Goal: Task Accomplishment & Management: Manage account settings

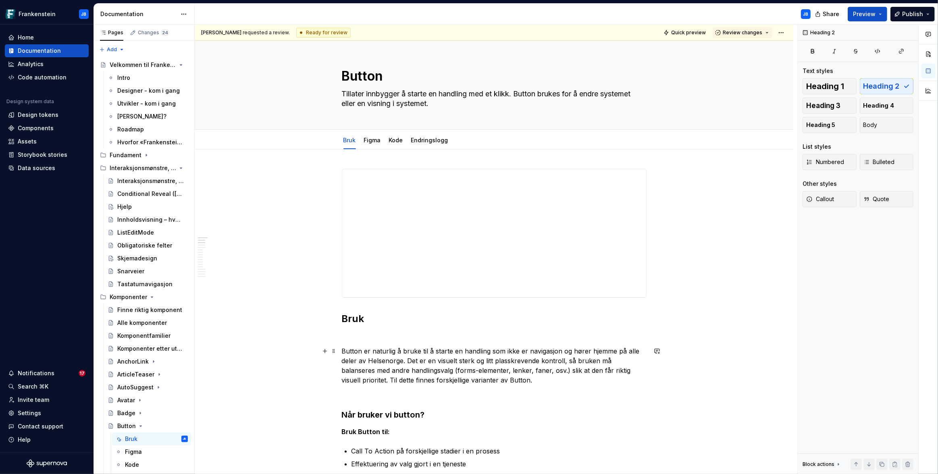
scroll to position [198, 0]
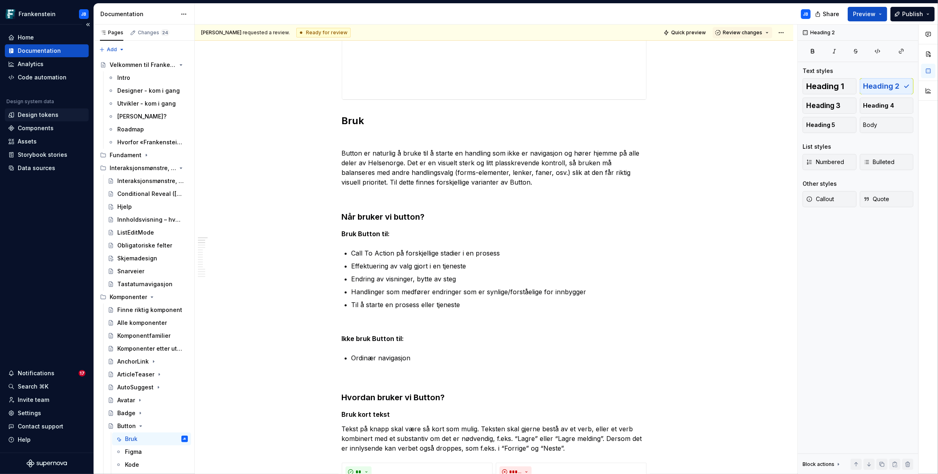
click at [27, 117] on div "Design tokens" at bounding box center [38, 115] width 41 height 8
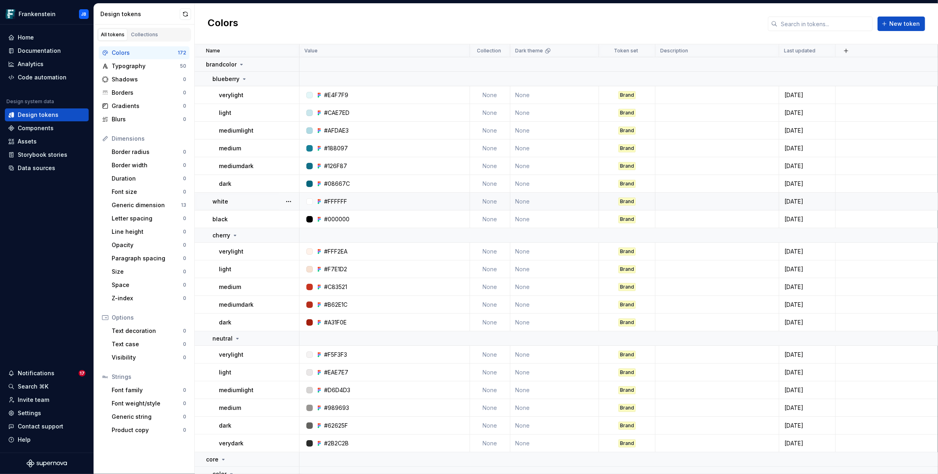
scroll to position [1, 0]
click at [44, 166] on div "Data sources" at bounding box center [36, 168] width 37 height 8
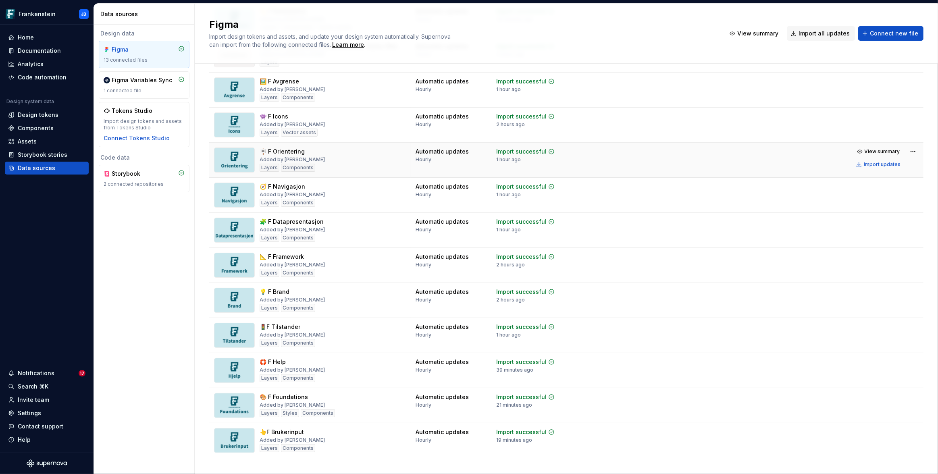
scroll to position [102, 0]
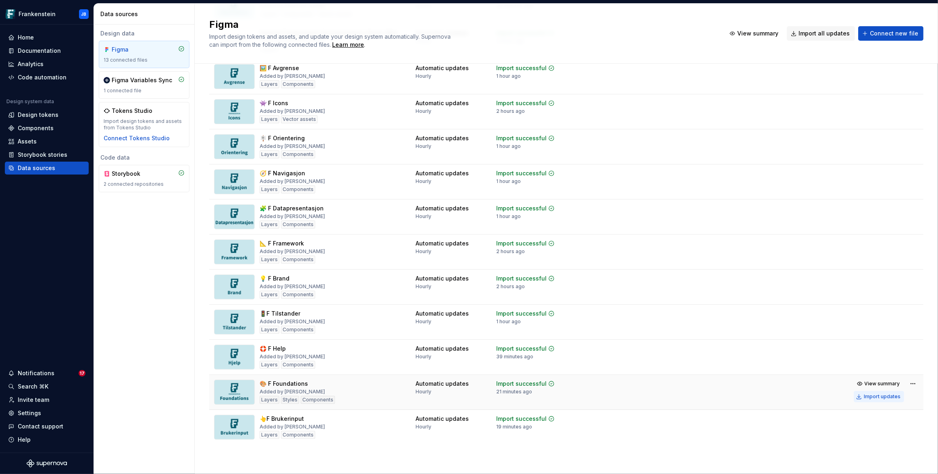
click at [873, 396] on div "Import updates" at bounding box center [882, 396] width 37 height 6
click at [130, 79] on div "Figma Variables Sync" at bounding box center [142, 80] width 60 height 8
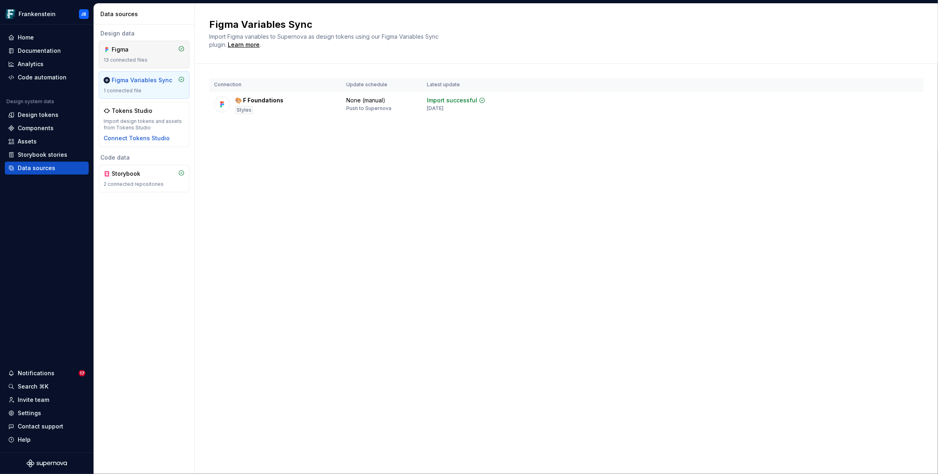
click at [125, 57] on div "13 connected files" at bounding box center [144, 60] width 81 height 6
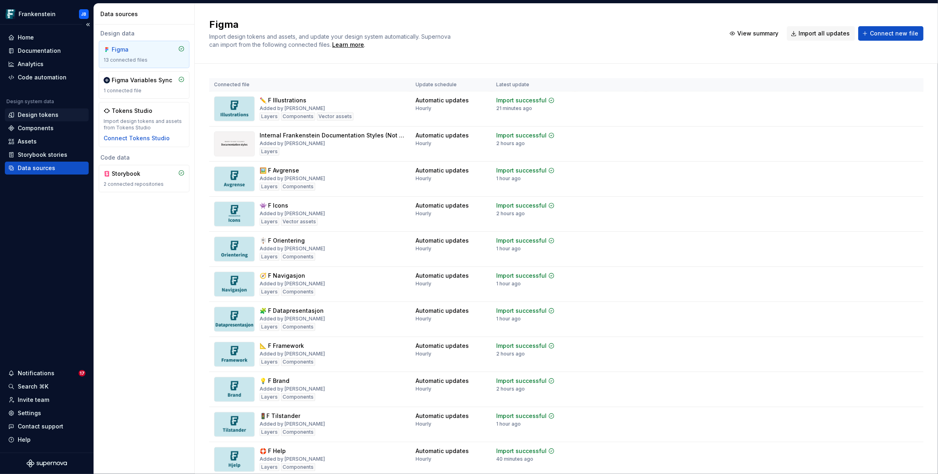
click at [48, 116] on div "Design tokens" at bounding box center [38, 115] width 41 height 8
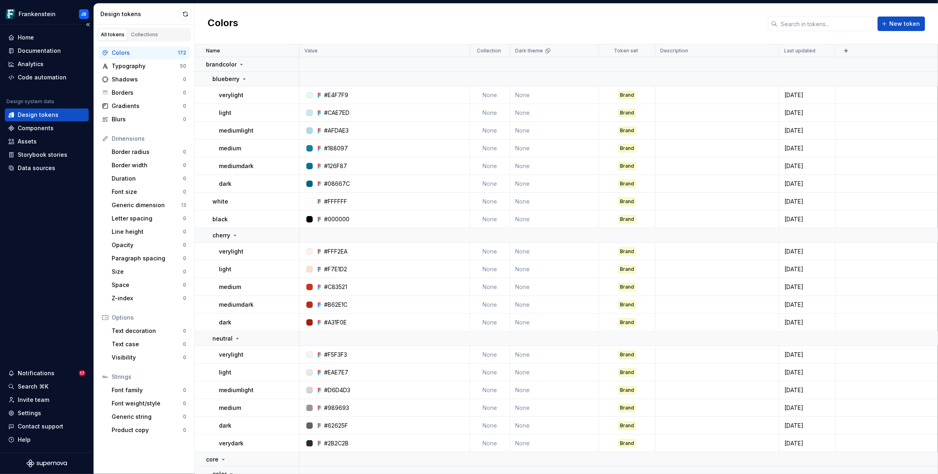
click at [46, 111] on div "Design tokens" at bounding box center [38, 115] width 41 height 8
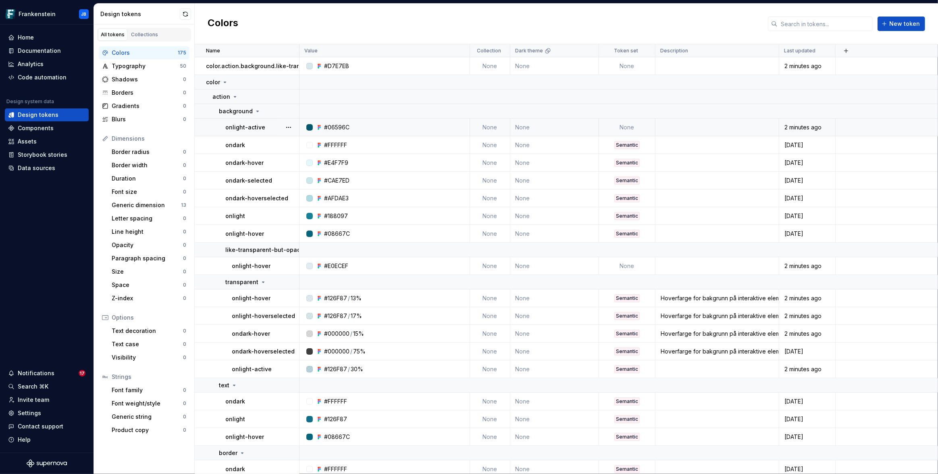
drag, startPoint x: 214, startPoint y: 127, endPoint x: 218, endPoint y: 121, distance: 7.2
click at [218, 121] on td "onlight-active" at bounding box center [247, 127] width 105 height 18
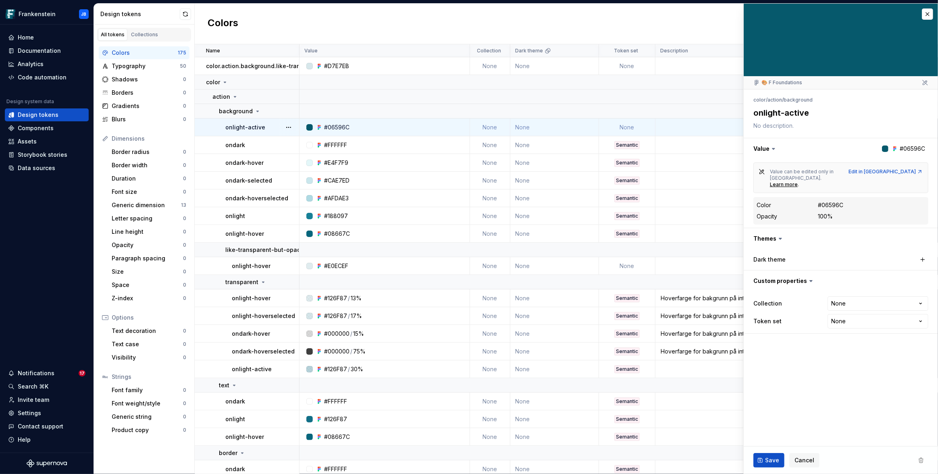
click at [625, 128] on td "None" at bounding box center [627, 127] width 56 height 18
click at [628, 126] on td "None" at bounding box center [627, 127] width 56 height 18
type textarea "*"
click at [878, 310] on html "Frankenstein JB Home Documentation Analytics Code automation Design system data…" at bounding box center [469, 237] width 938 height 474
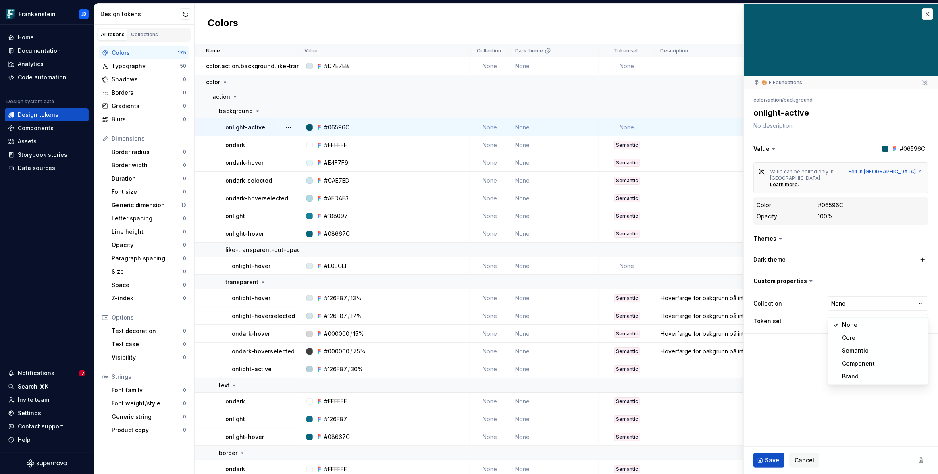
select select "**********"
click at [773, 462] on span "Save" at bounding box center [772, 460] width 14 height 8
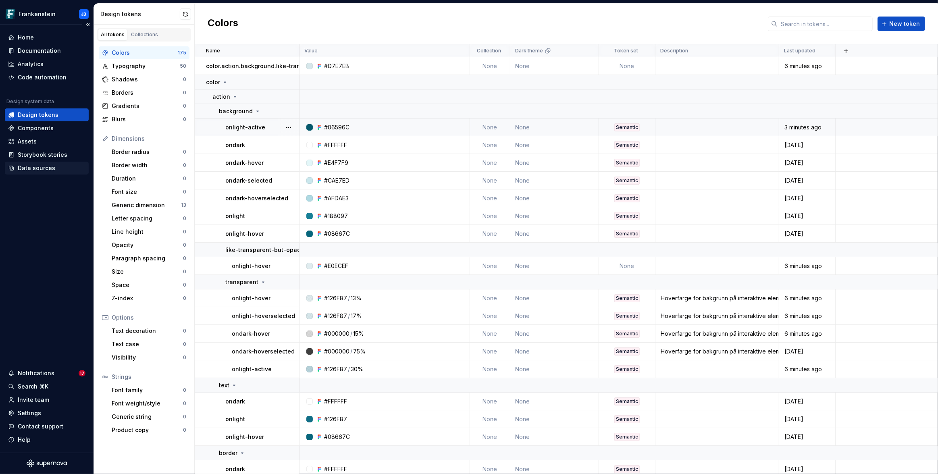
click at [40, 172] on div "Data sources" at bounding box center [47, 168] width 84 height 13
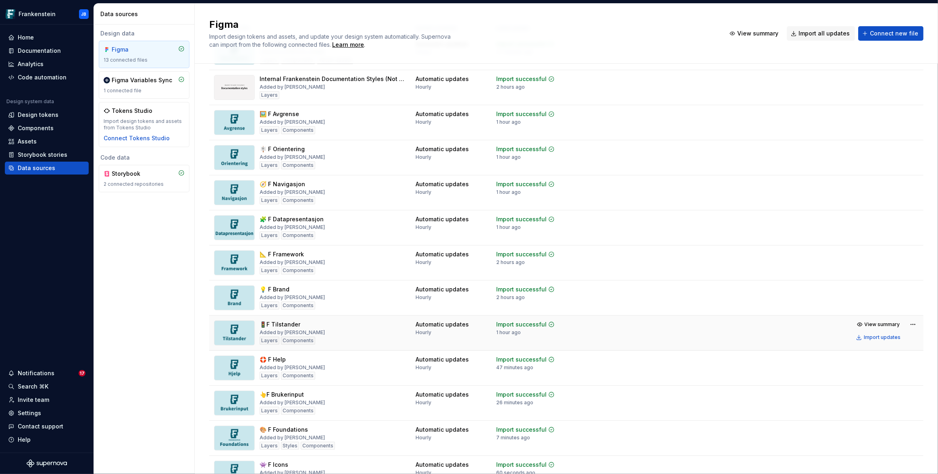
scroll to position [102, 0]
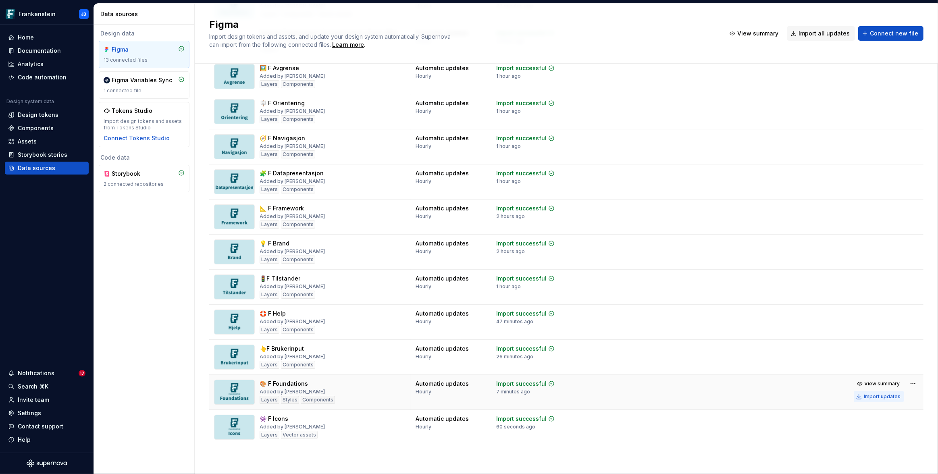
click at [883, 396] on div "Import updates" at bounding box center [882, 396] width 37 height 6
click at [38, 115] on div "Design tokens" at bounding box center [38, 115] width 41 height 8
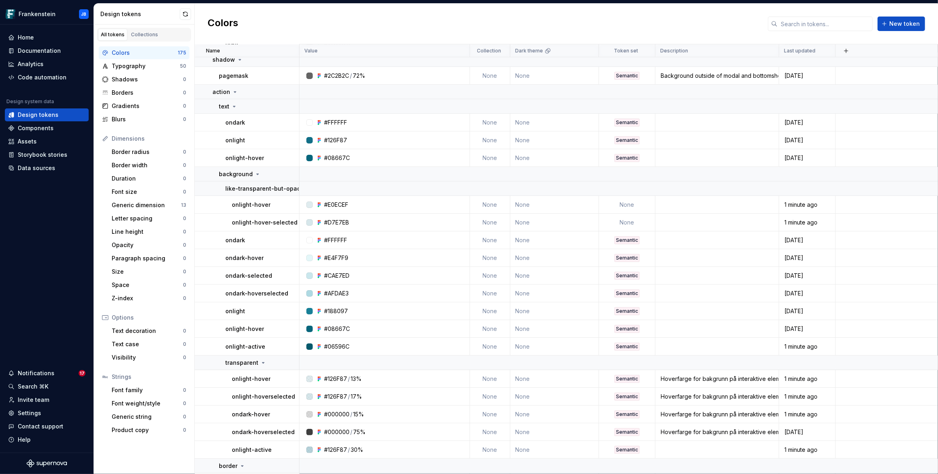
scroll to position [3117, 0]
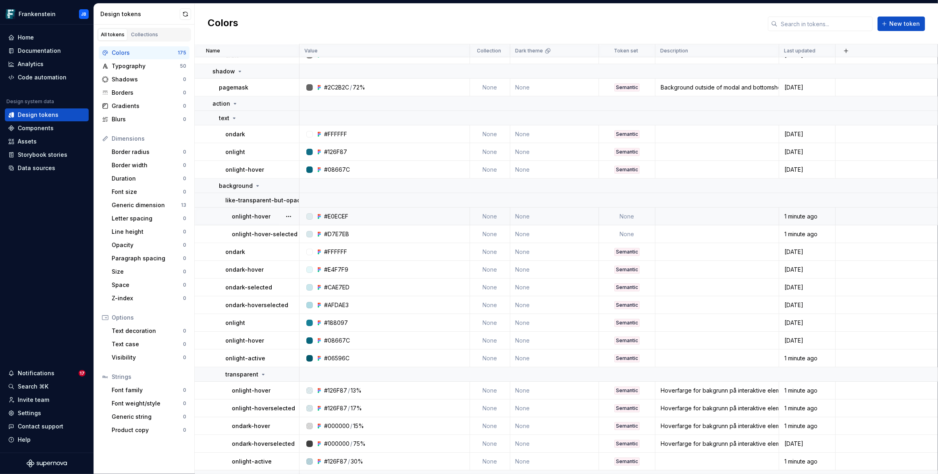
click at [628, 214] on td "None" at bounding box center [627, 217] width 56 height 18
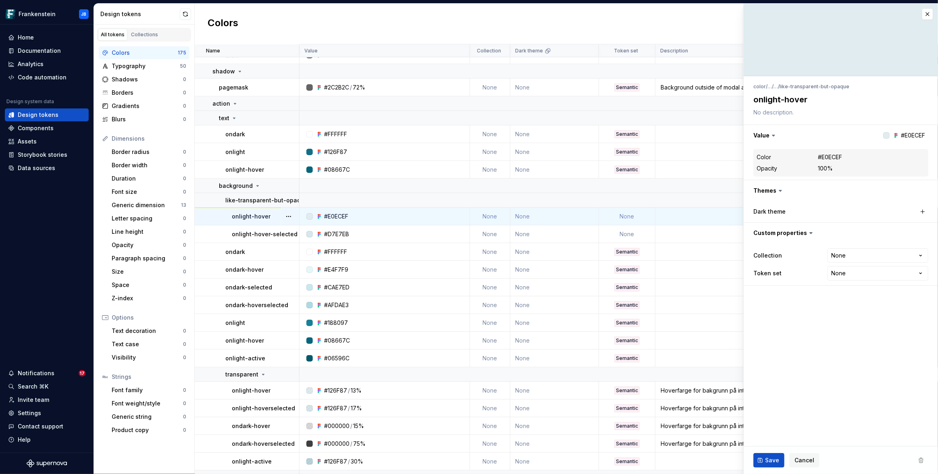
type textarea "*"
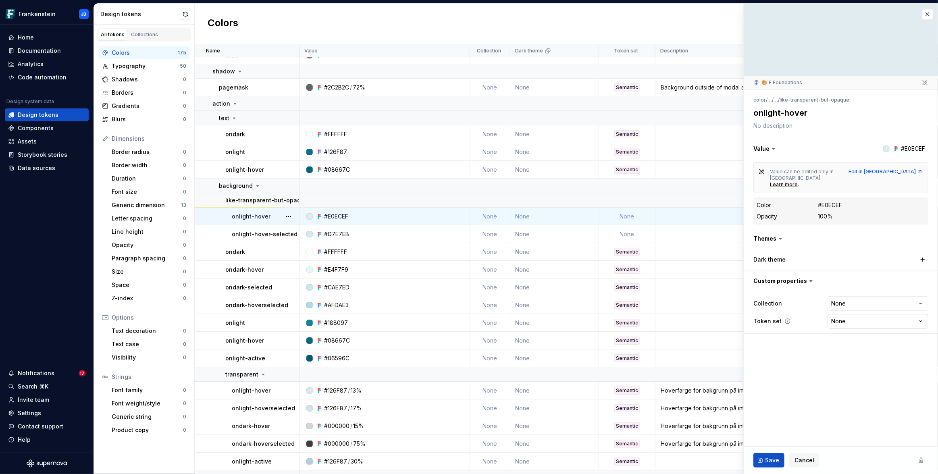
click at [877, 308] on html "Frankenstein JB Home Documentation Analytics Code automation Design system data…" at bounding box center [469, 237] width 938 height 474
select select "**********"
click at [772, 463] on span "Save" at bounding box center [772, 460] width 14 height 8
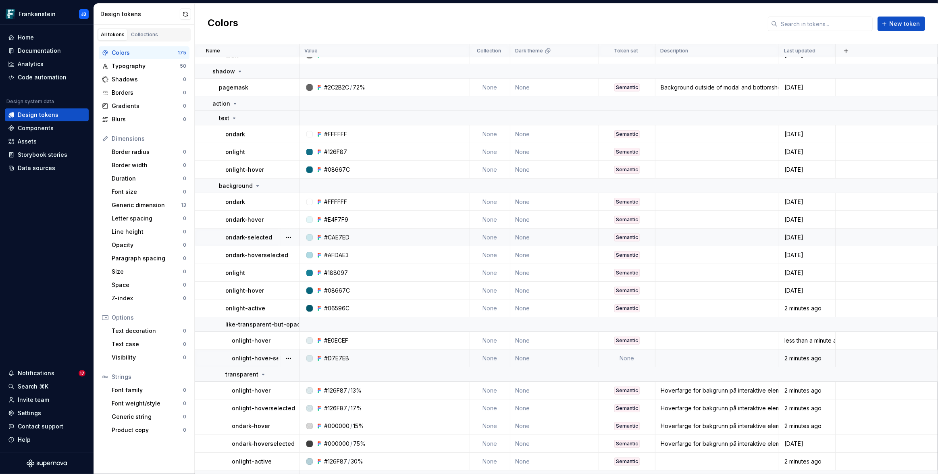
click at [623, 358] on td "None" at bounding box center [627, 358] width 56 height 18
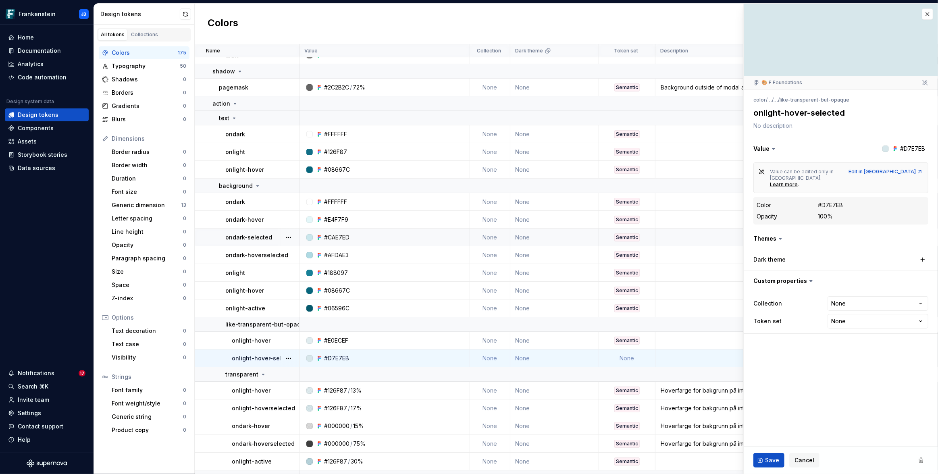
type textarea "*"
click at [869, 309] on html "Frankenstein JB Home Documentation Analytics Code automation Design system data…" at bounding box center [469, 237] width 938 height 474
select select "**********"
click at [766, 460] on span "Save" at bounding box center [772, 460] width 14 height 8
type textarea "*"
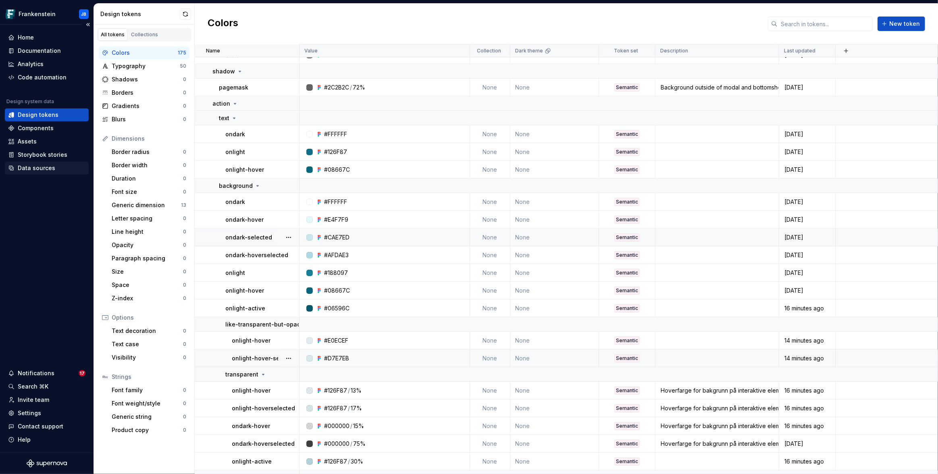
click at [50, 167] on div "Data sources" at bounding box center [36, 168] width 37 height 8
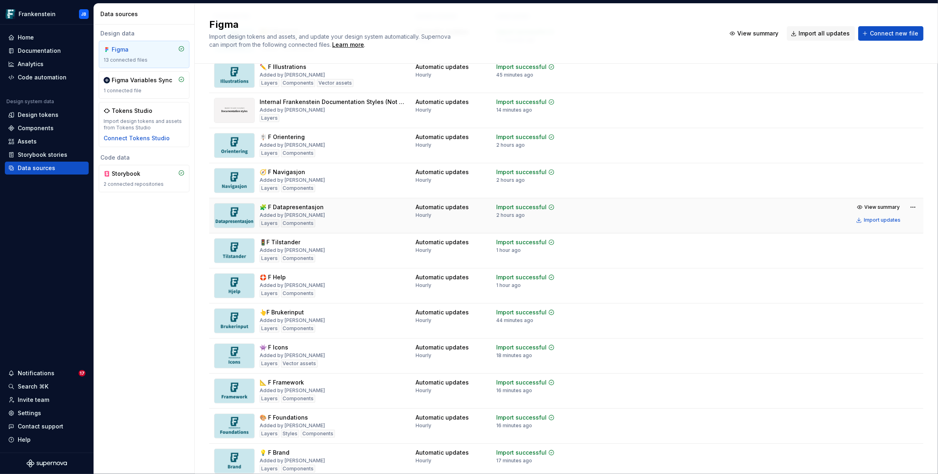
scroll to position [70, 0]
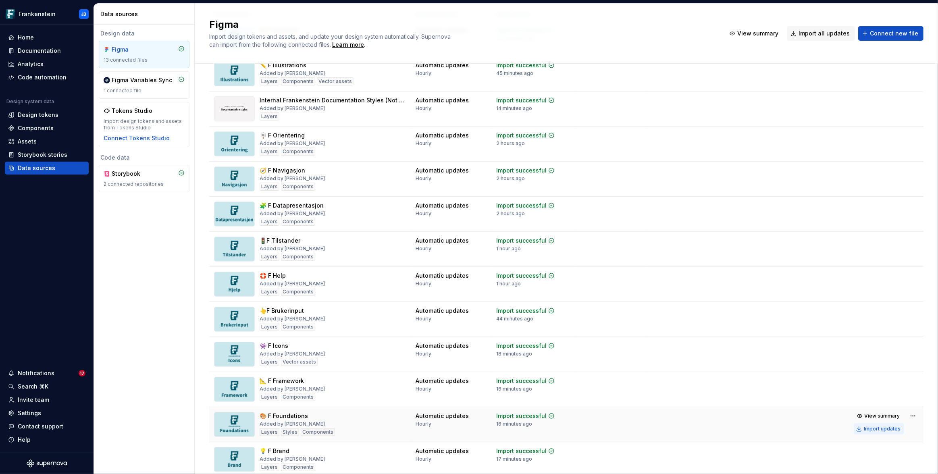
click at [888, 428] on div "Import updates" at bounding box center [882, 429] width 37 height 6
